Goal: Task Accomplishment & Management: Complete application form

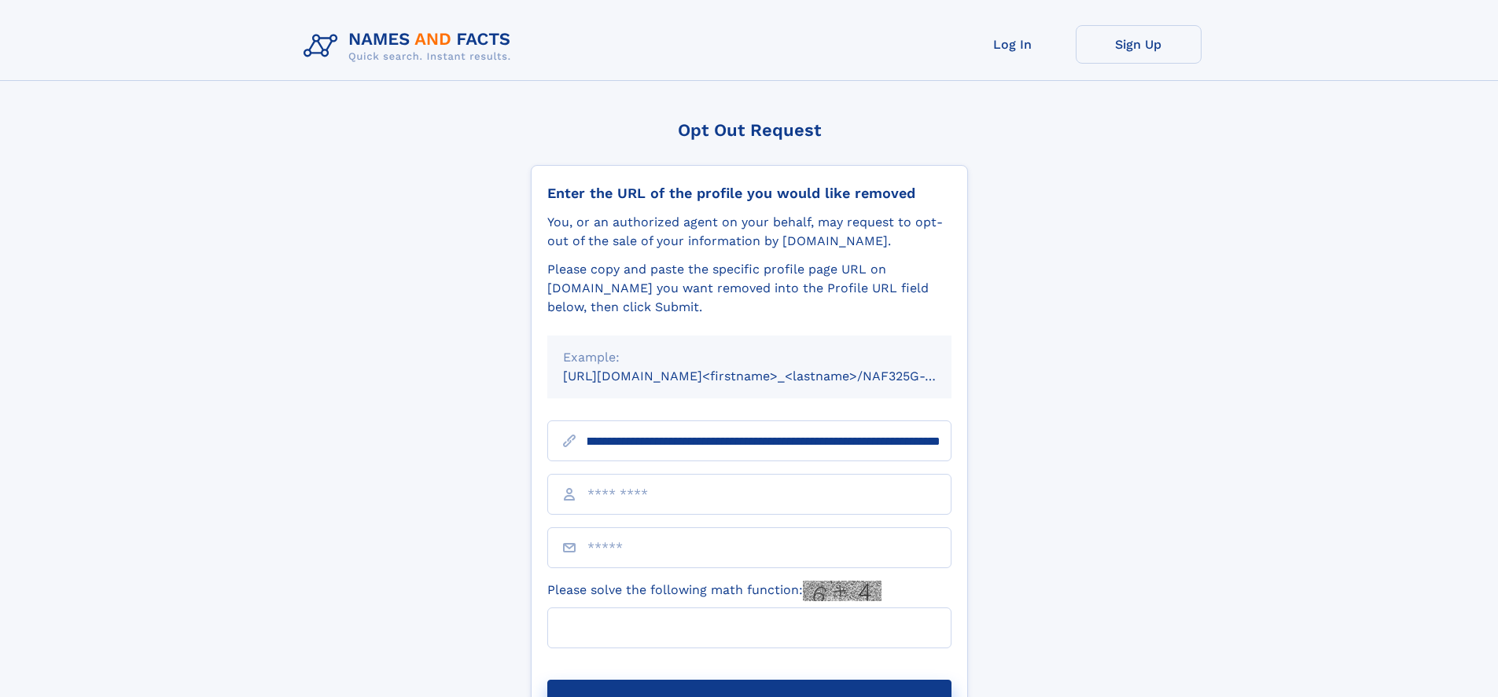
scroll to position [0, 182]
type input "**********"
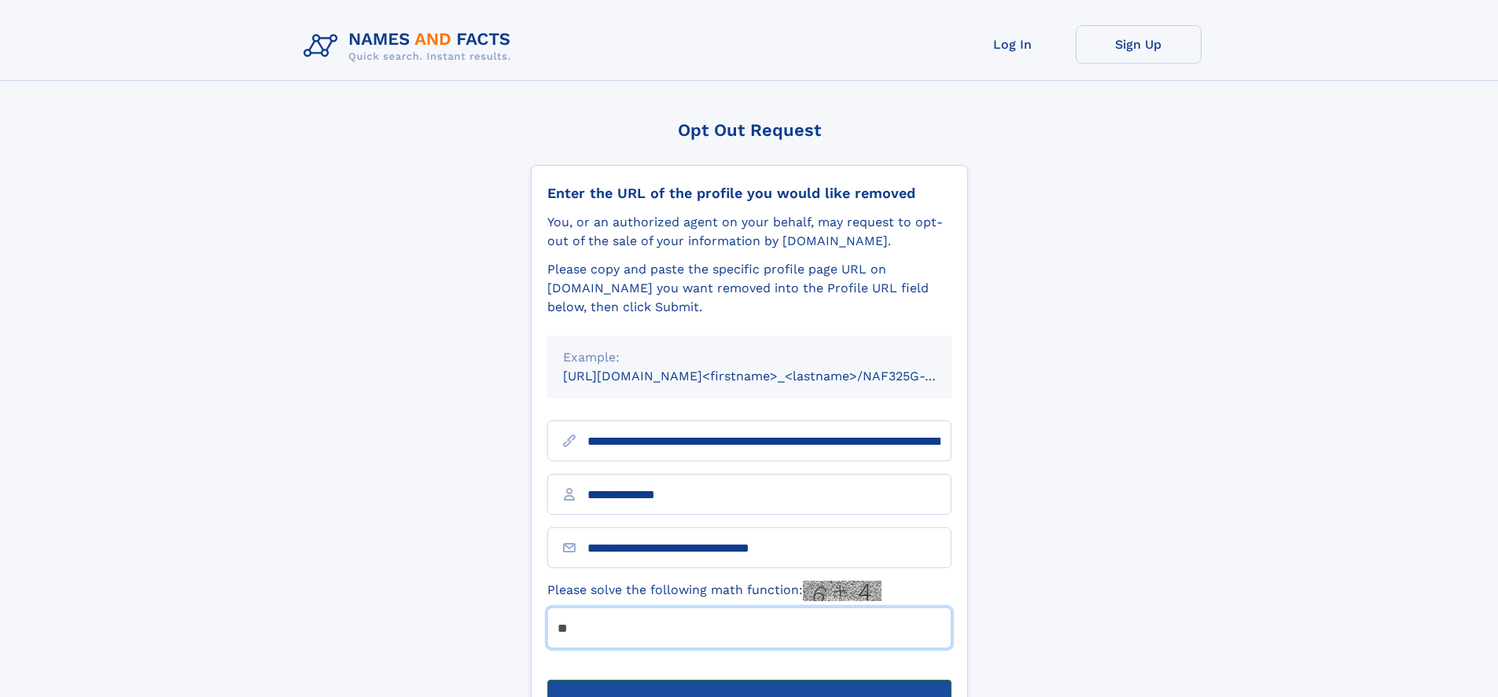
type input "**"
click at [749, 680] on button "Submit Opt Out Request" at bounding box center [749, 705] width 404 height 50
